Goal: Find specific page/section: Find specific page/section

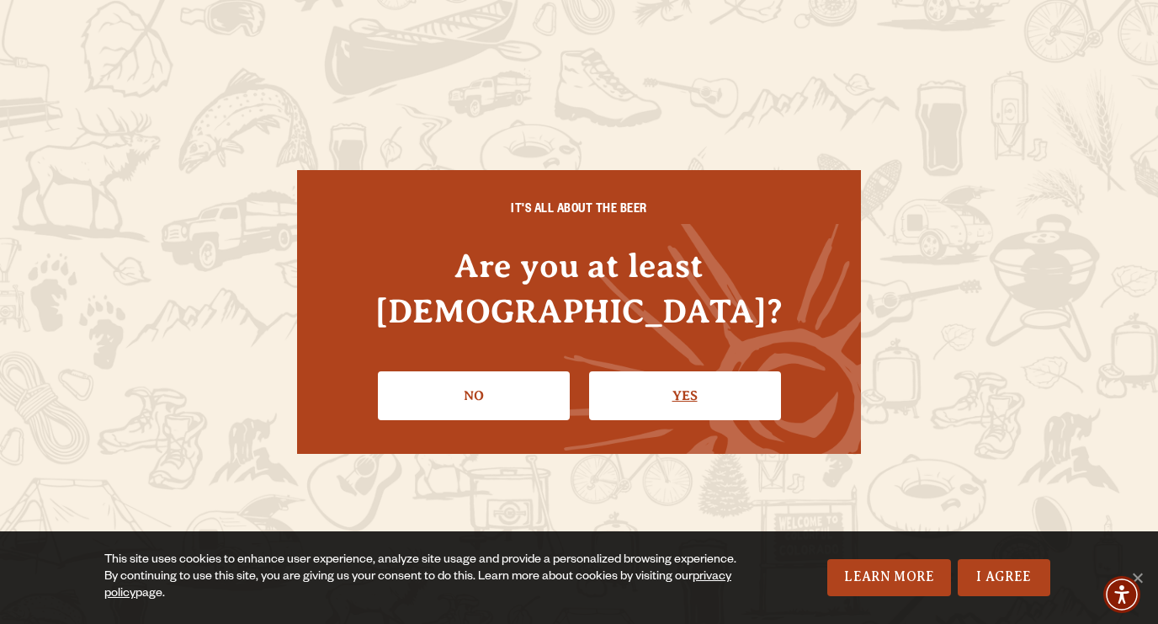
click at [693, 378] on link "Yes" at bounding box center [685, 395] width 192 height 49
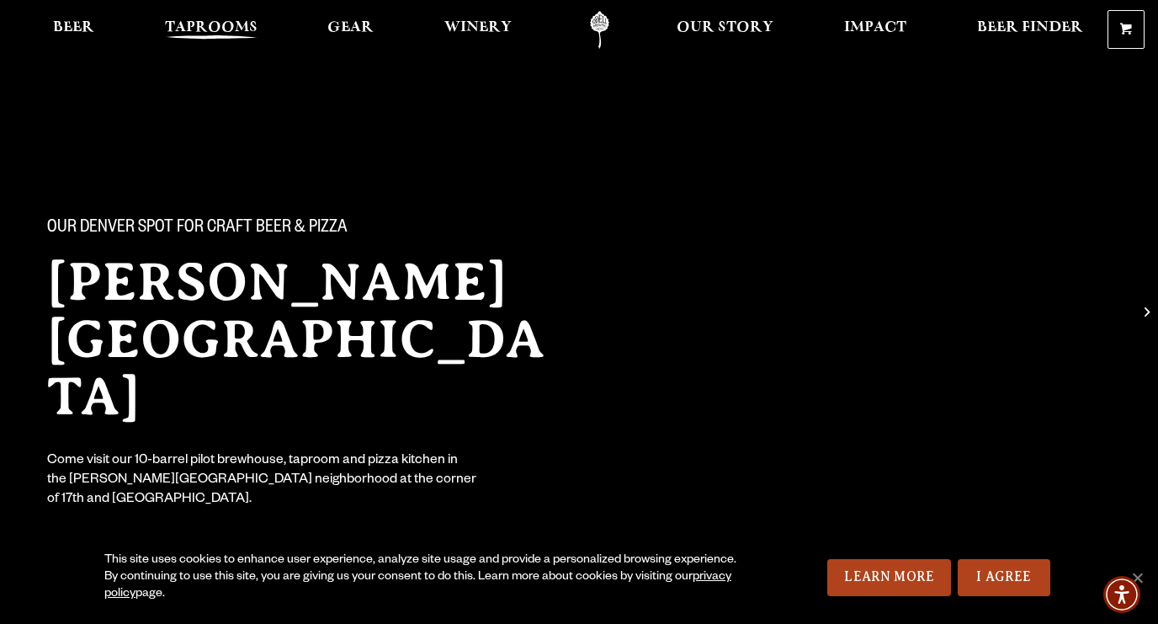
click at [186, 27] on span "Taprooms" at bounding box center [211, 27] width 93 height 13
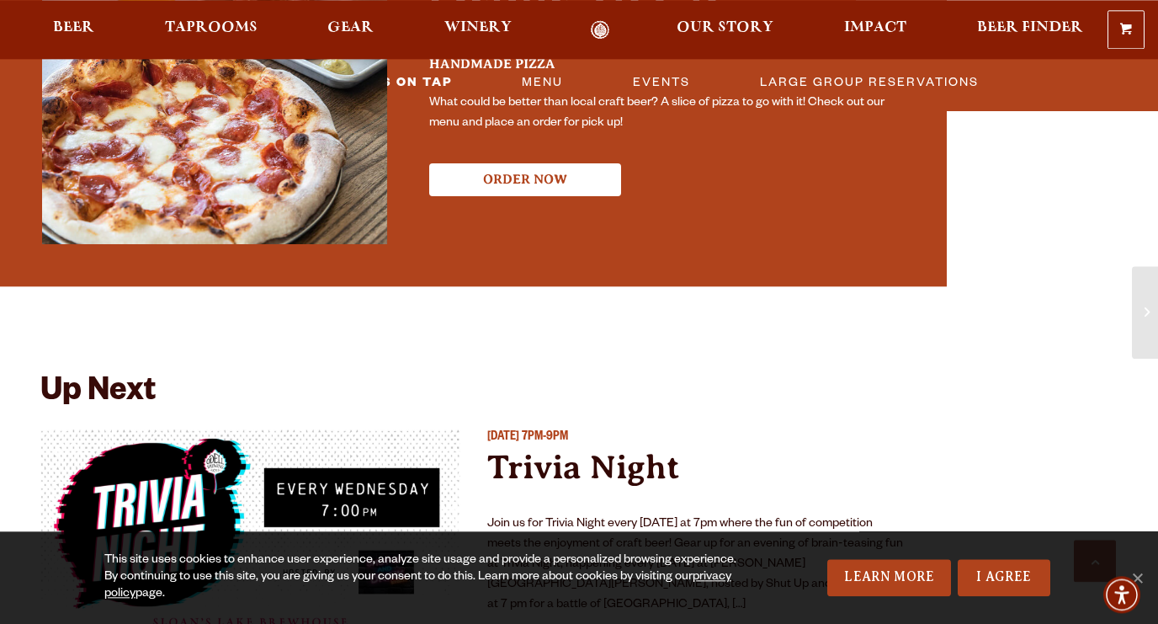
scroll to position [3713, 0]
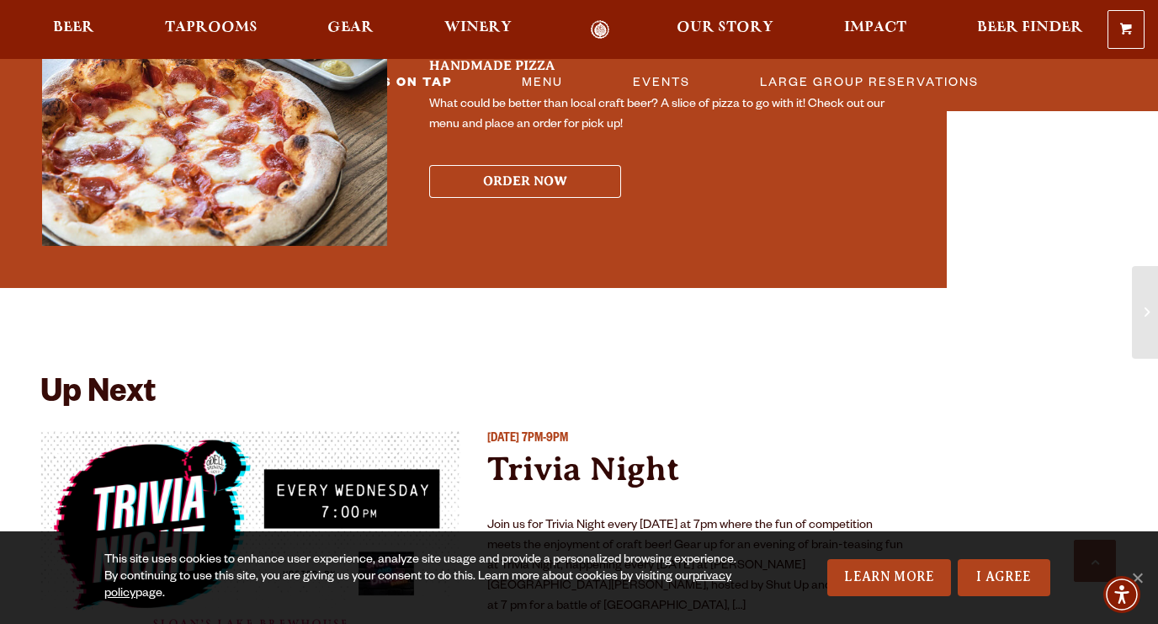
click at [524, 165] on button "ORDER NOW" at bounding box center [525, 181] width 192 height 33
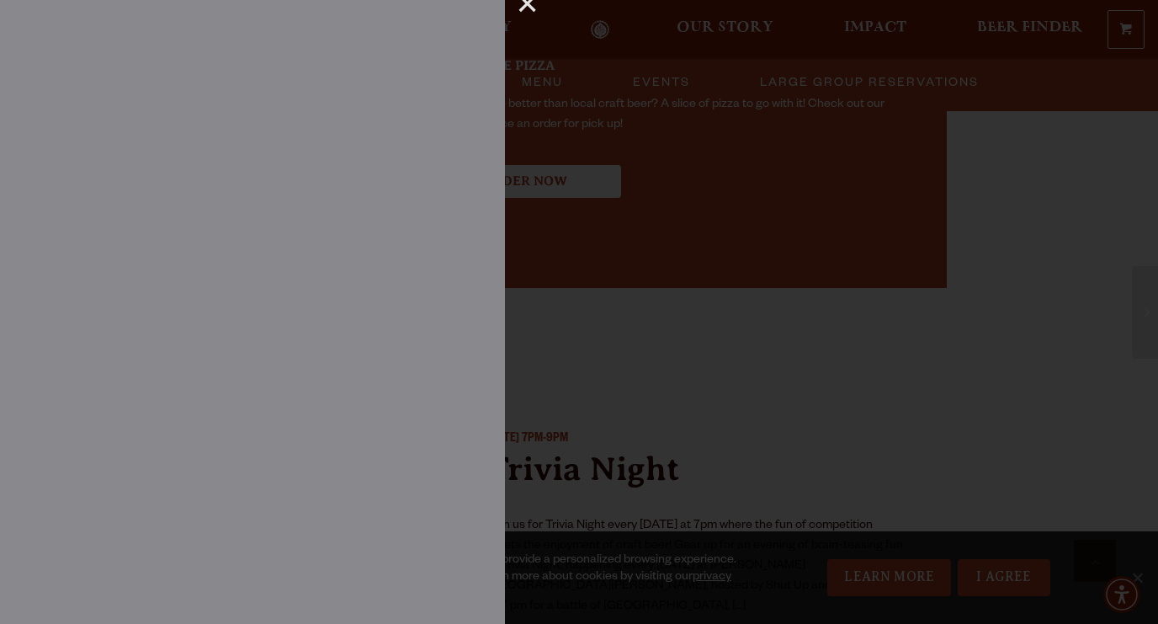
click at [524, 8] on div "×" at bounding box center [521, 11] width 33 height 22
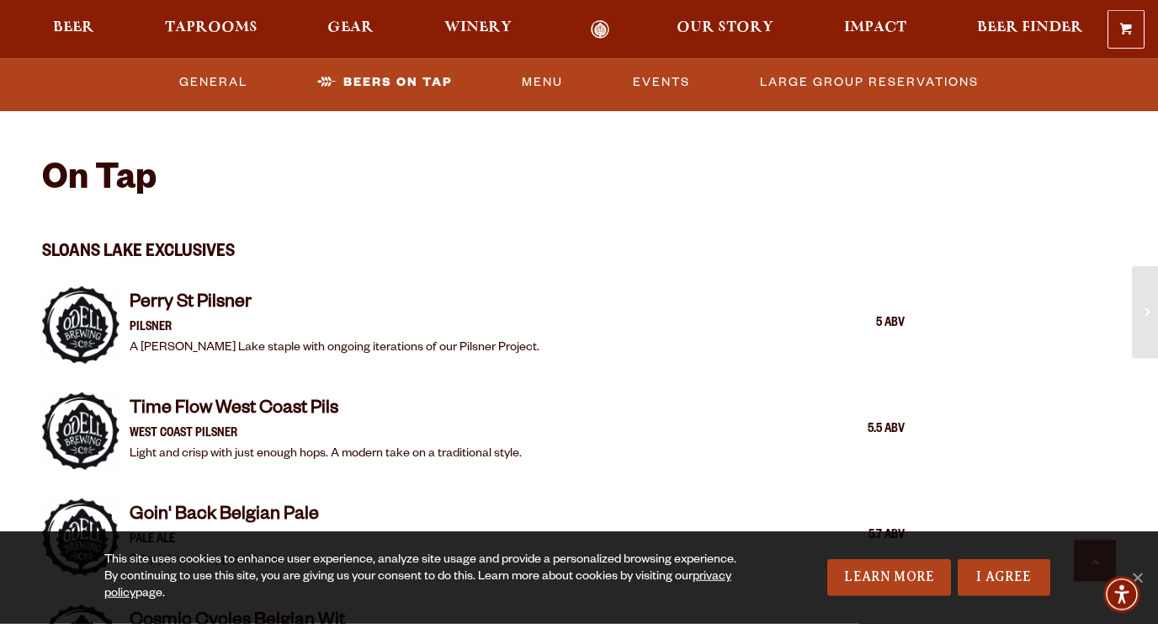
scroll to position [1451, 0]
